Goal: Information Seeking & Learning: Learn about a topic

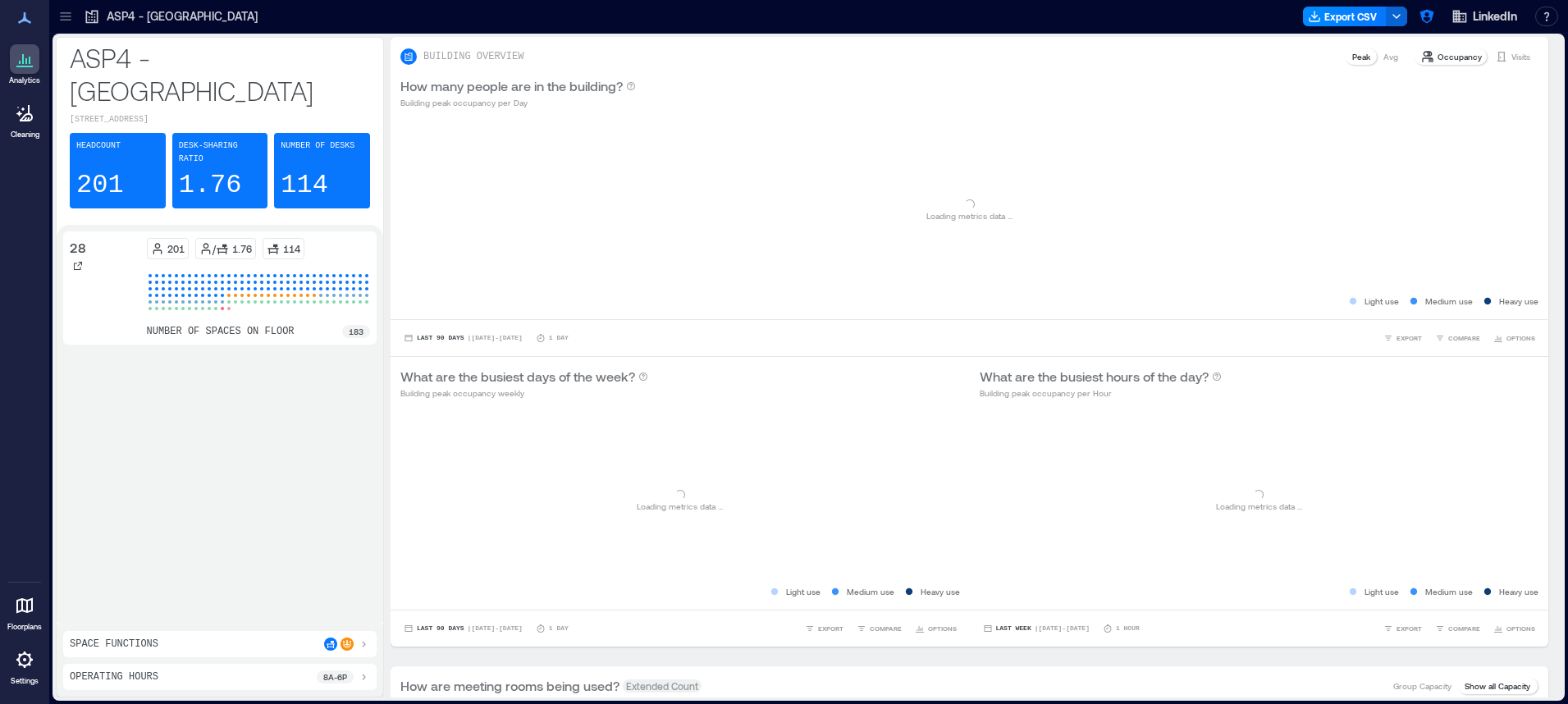
click at [74, 20] on div at bounding box center [65, 15] width 26 height 26
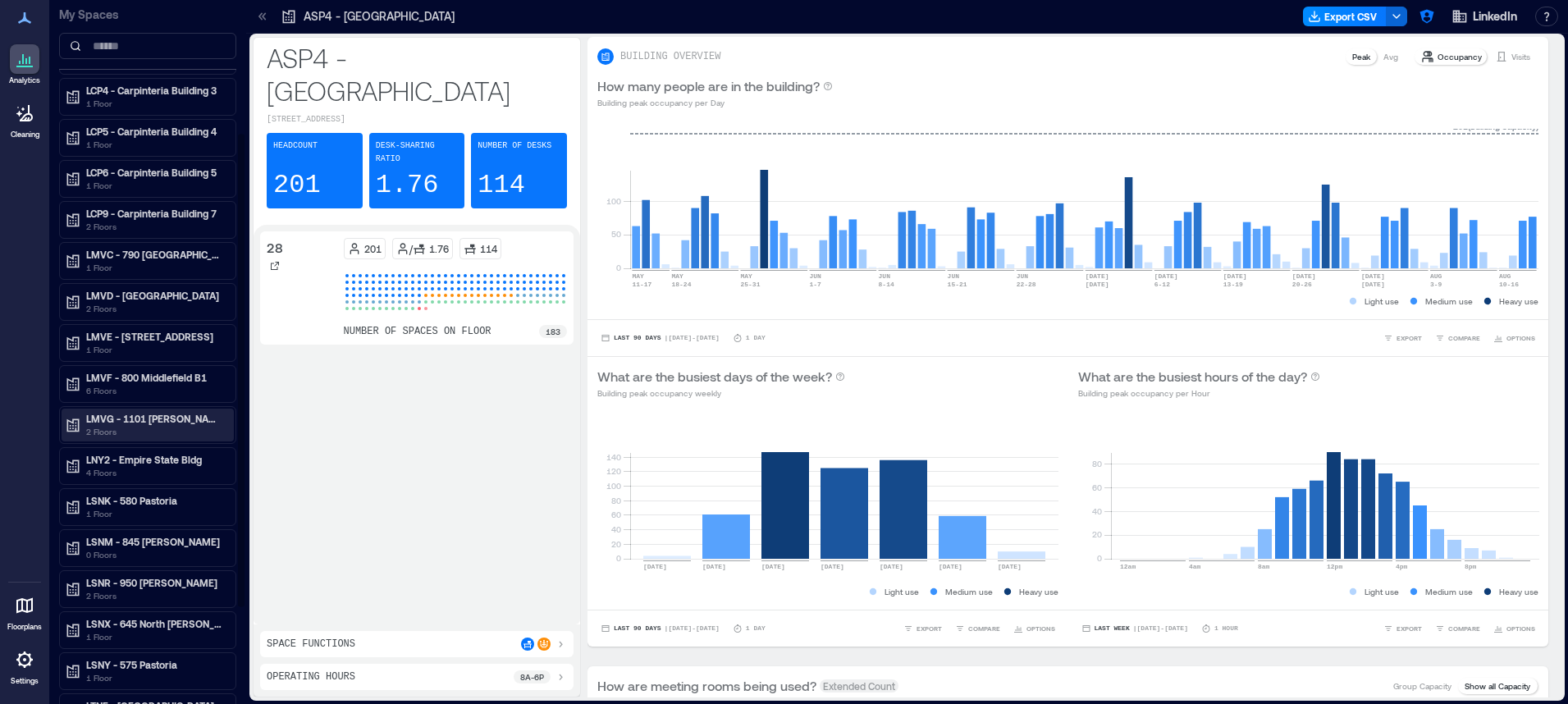
scroll to position [203, 0]
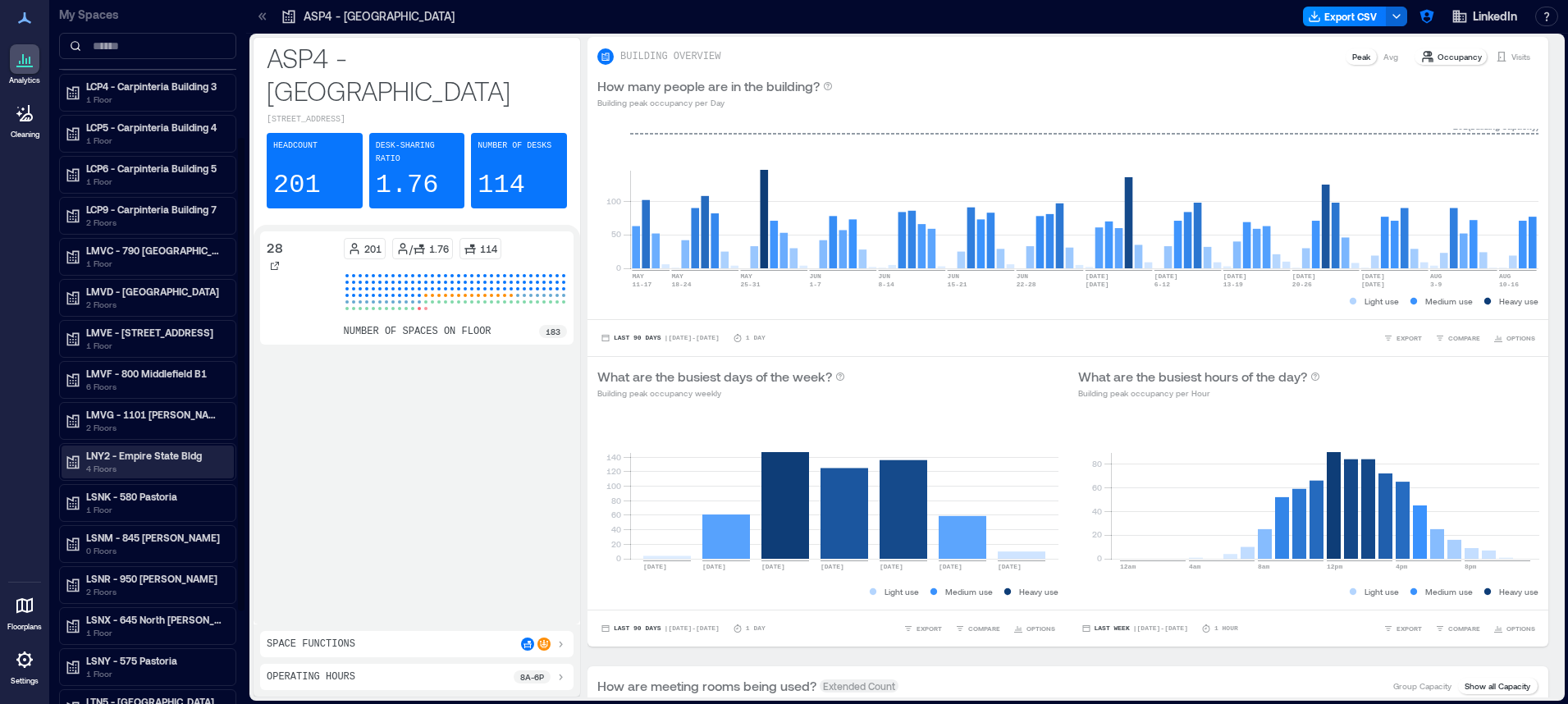
click at [139, 457] on p "LNY2 - Empire State Bldg" at bounding box center [155, 455] width 138 height 13
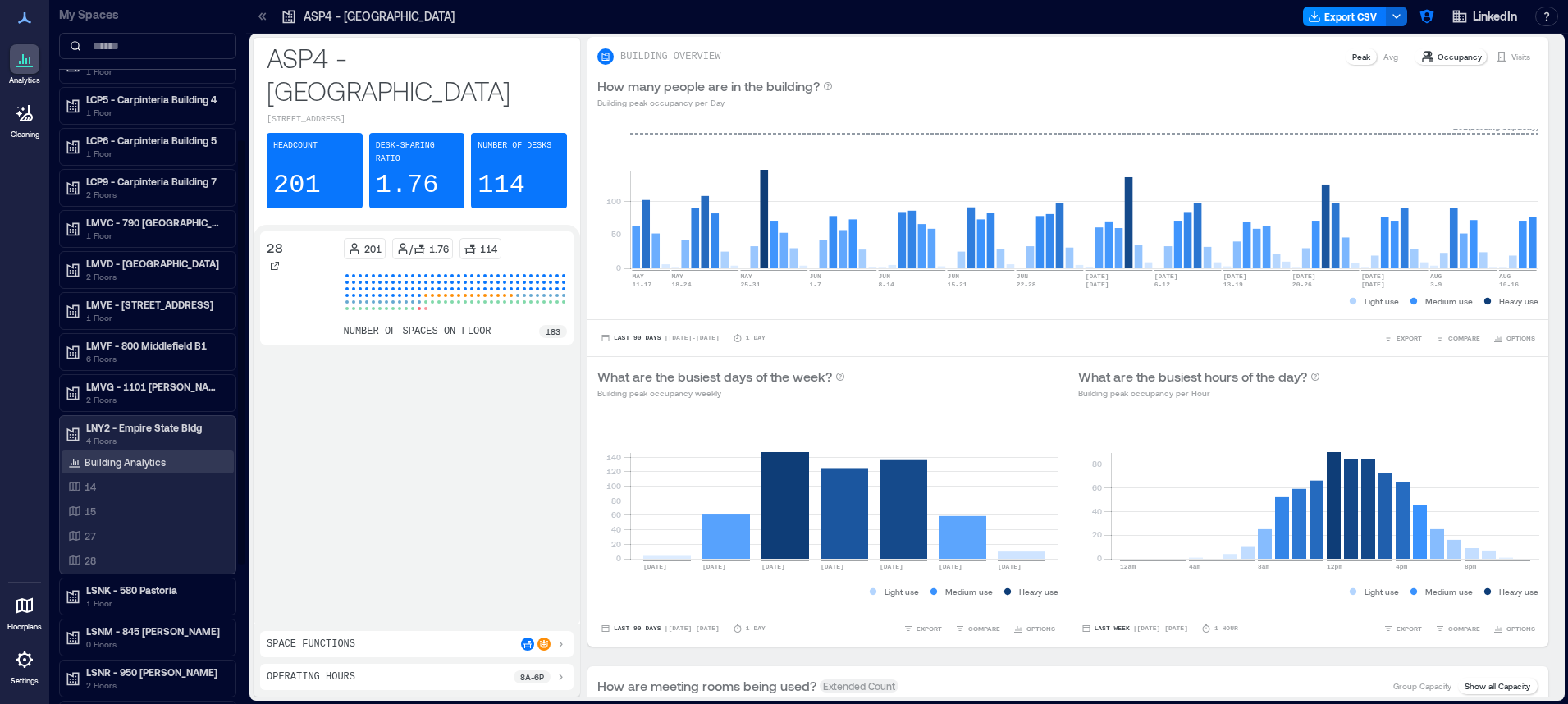
scroll to position [236, 0]
